Goal: Task Accomplishment & Management: Complete application form

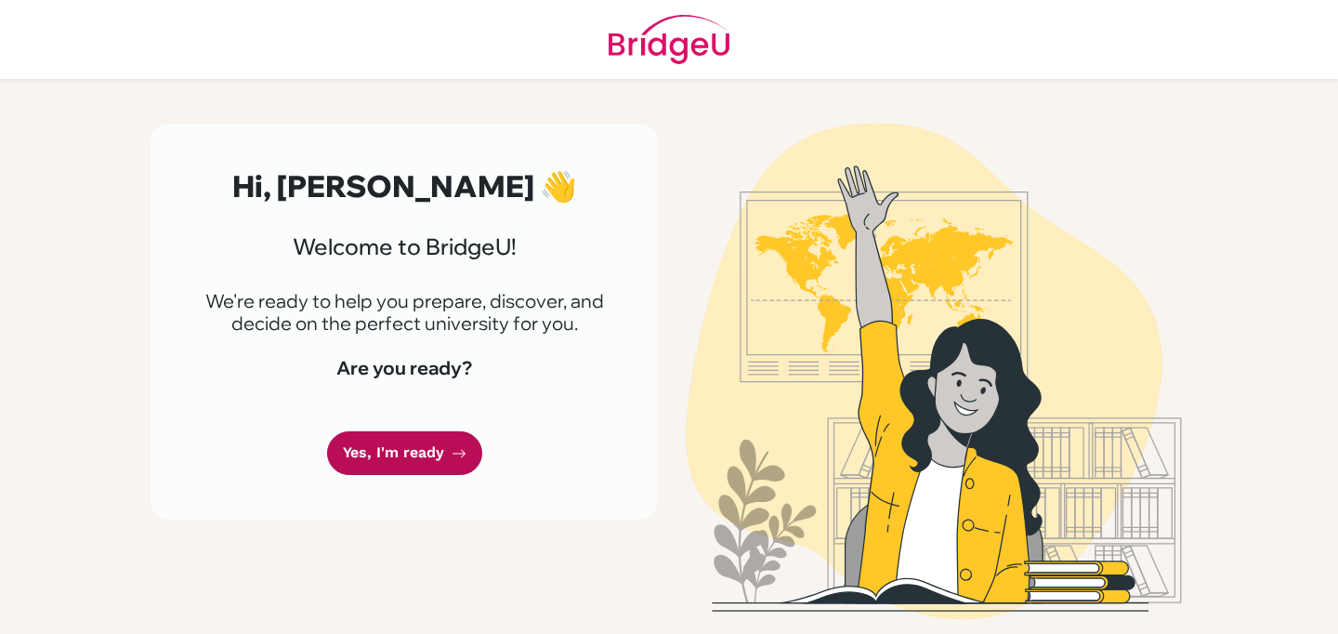
click at [346, 467] on link "Yes, I'm ready" at bounding box center [404, 453] width 155 height 44
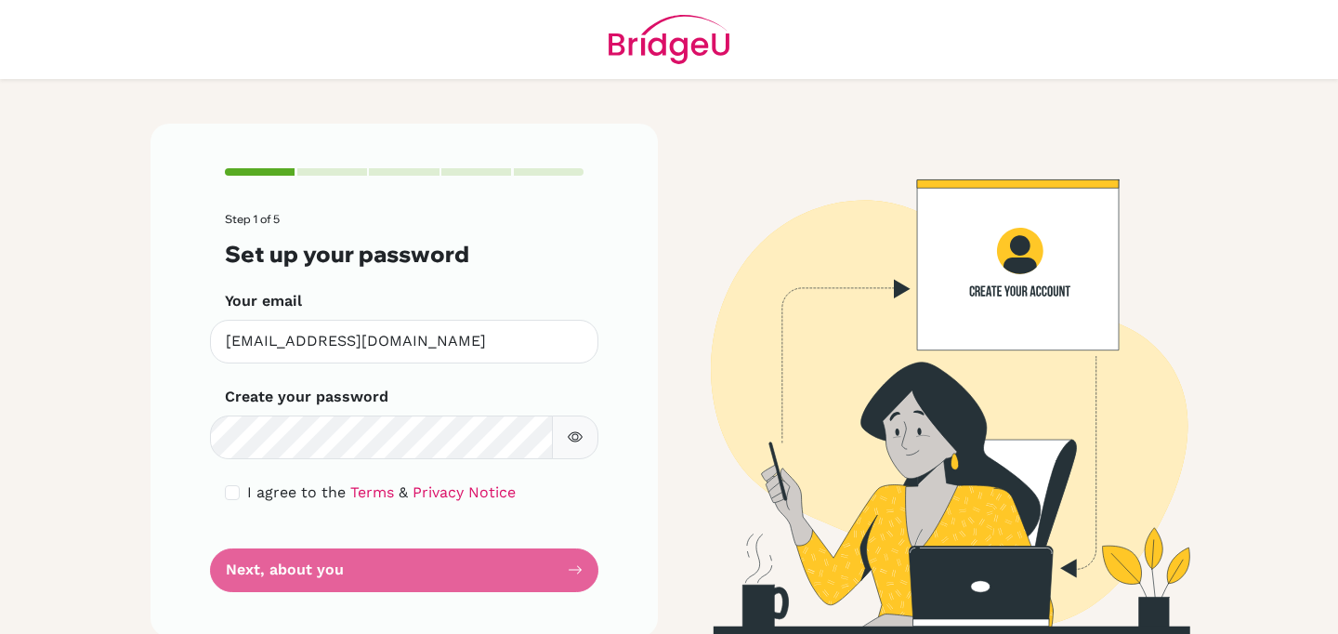
click at [125, 477] on main "Step 1 of 5 Set up your password Your email [EMAIL_ADDRESS][DOMAIN_NAME] Invali…" at bounding box center [669, 317] width 1338 height 634
drag, startPoint x: 227, startPoint y: 500, endPoint x: 264, endPoint y: 555, distance: 66.2
click at [227, 500] on div "I agree to the Terms & Privacy Notice" at bounding box center [404, 492] width 359 height 22
click at [225, 483] on div "I agree to the Terms & Privacy Notice" at bounding box center [404, 492] width 359 height 22
click at [233, 493] on div "I agree to the Terms & Privacy Notice" at bounding box center [404, 492] width 359 height 22
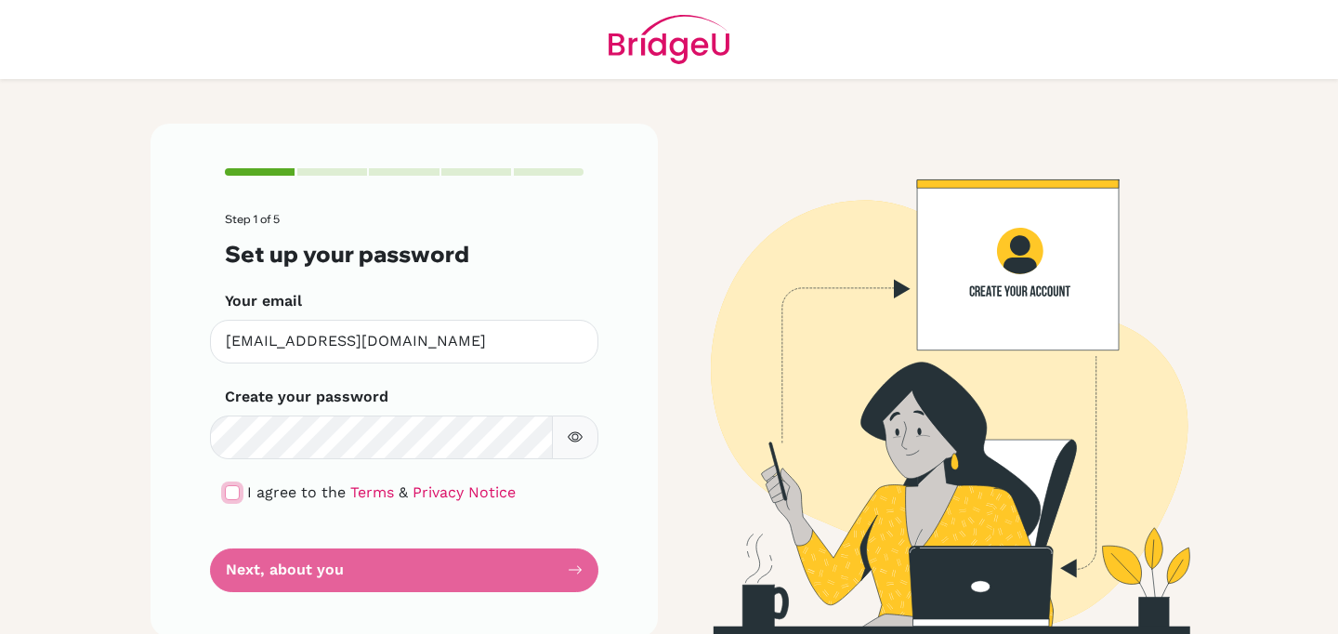
click at [231, 493] on input "checkbox" at bounding box center [232, 492] width 15 height 15
checkbox input "true"
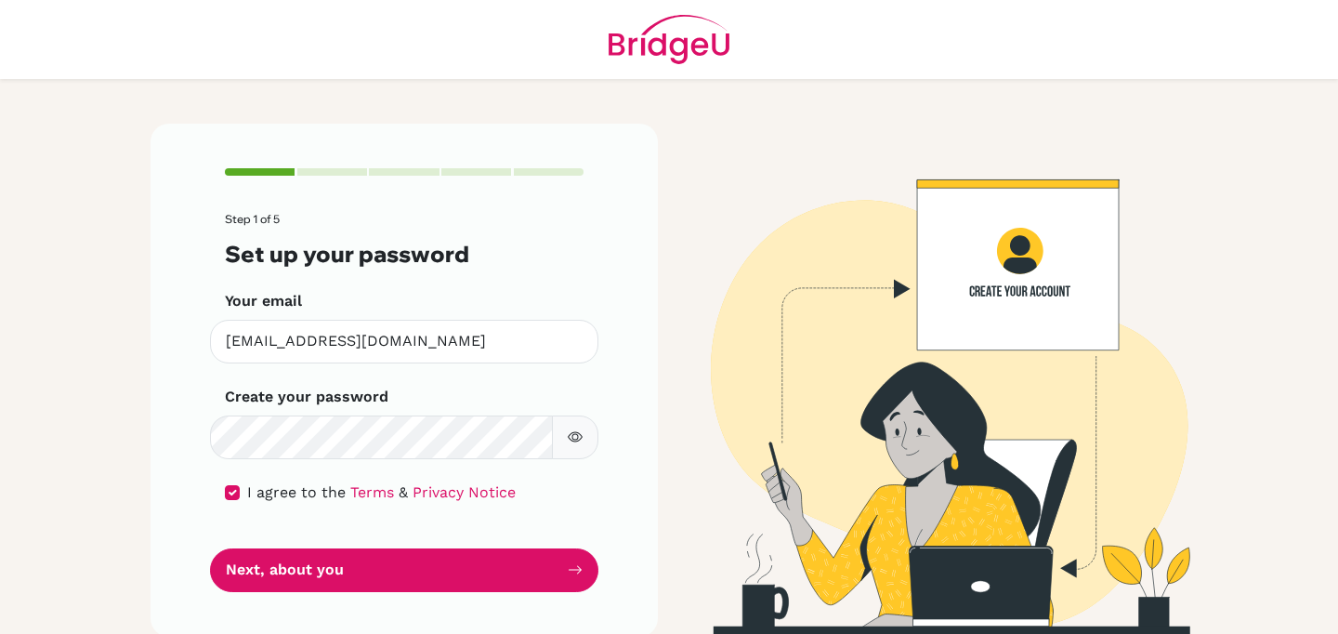
click at [429, 611] on div "Step 1 of 5 Set up your password Your email [EMAIL_ADDRESS][DOMAIN_NAME] Invali…" at bounding box center [403, 380] width 507 height 512
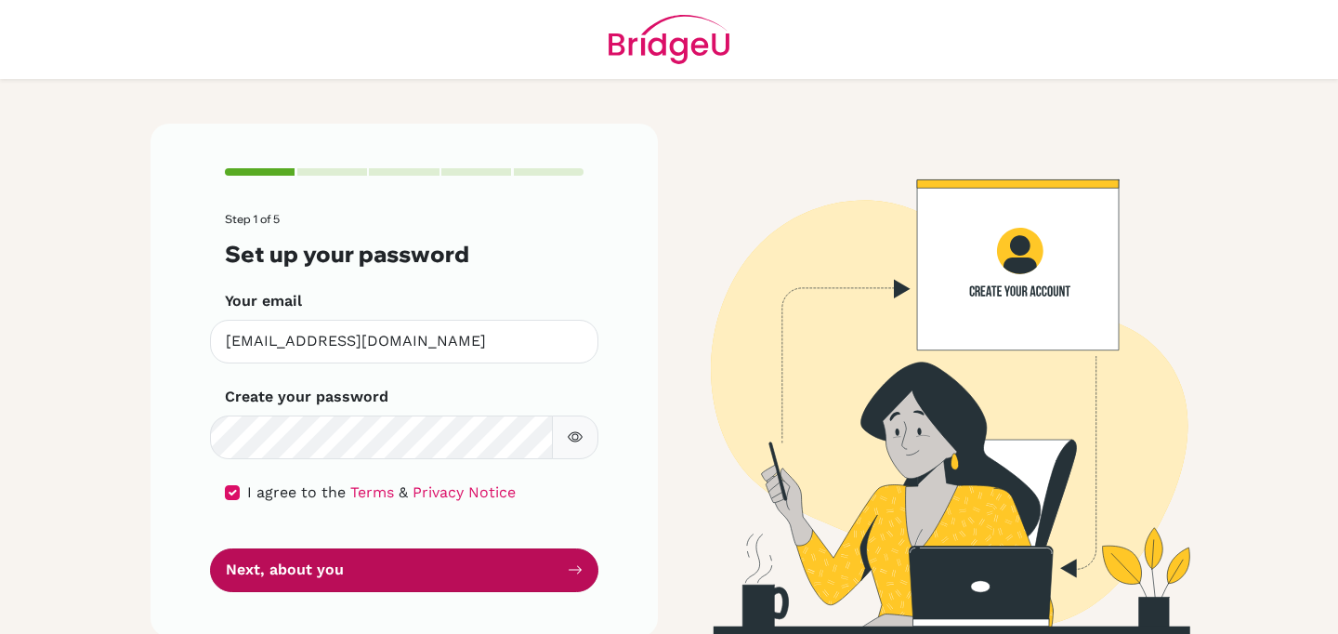
click at [435, 572] on button "Next, about you" at bounding box center [404, 570] width 388 height 44
